Goal: Information Seeking & Learning: Learn about a topic

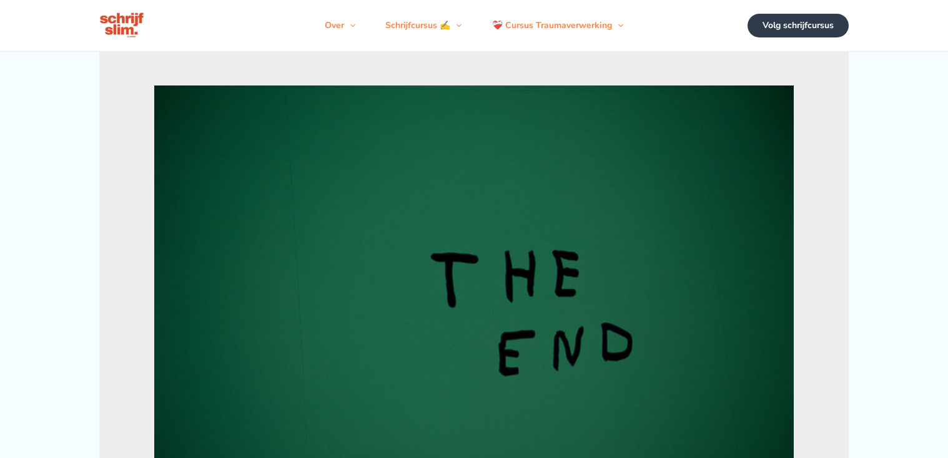
click at [705, 237] on img at bounding box center [473, 298] width 639 height 425
click at [706, 238] on img at bounding box center [473, 298] width 639 height 425
click at [669, 199] on img at bounding box center [473, 298] width 639 height 425
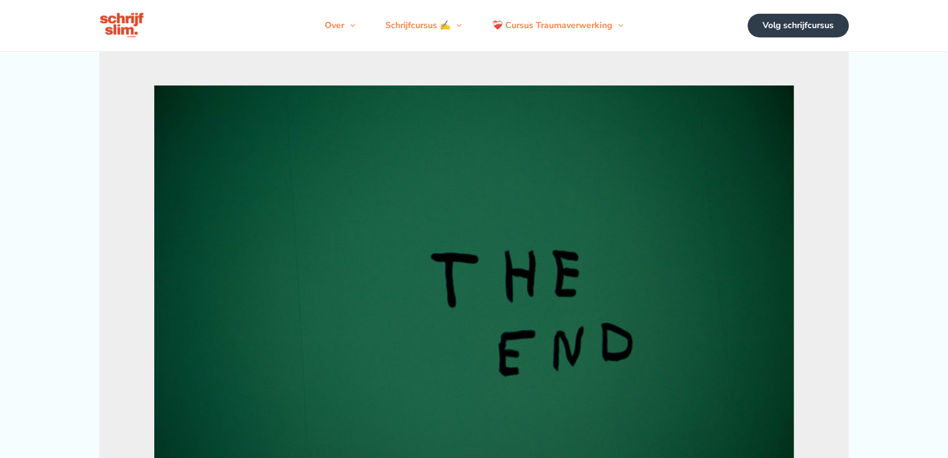
click at [671, 205] on img at bounding box center [473, 298] width 639 height 425
click at [711, 208] on img at bounding box center [473, 298] width 639 height 425
